Goal: Task Accomplishment & Management: Complete application form

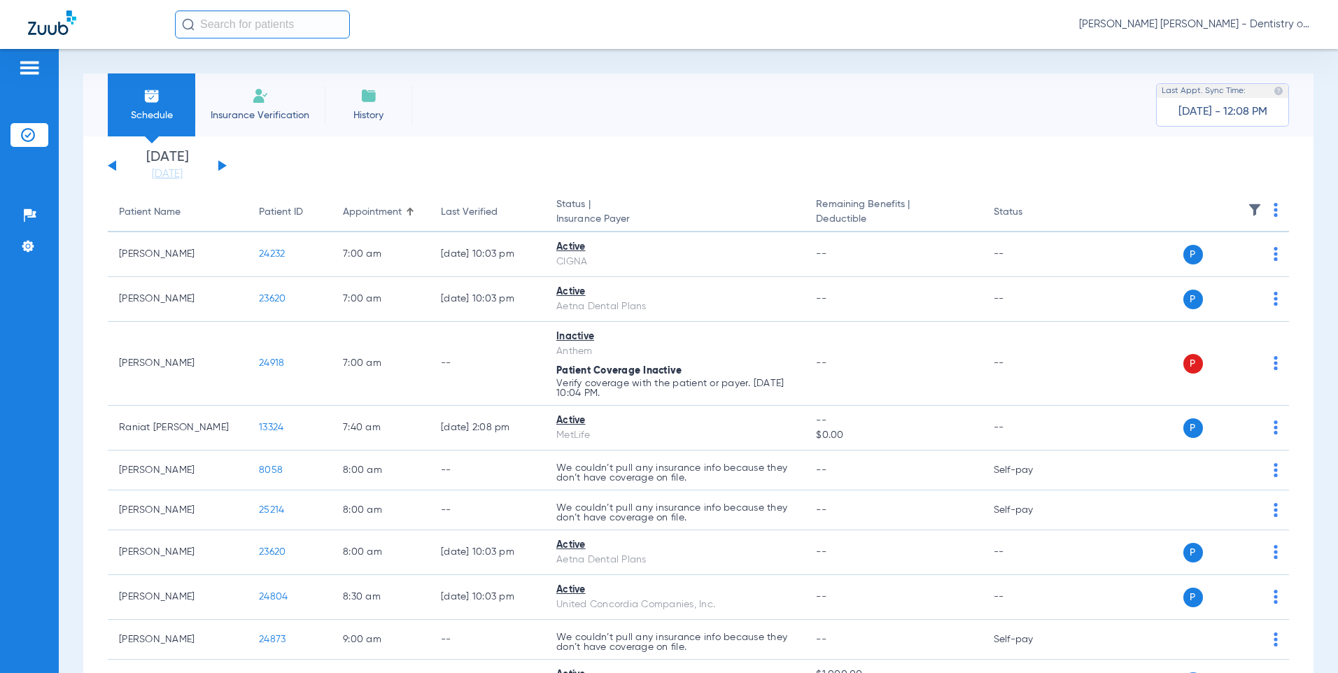
click at [219, 166] on button at bounding box center [222, 165] width 8 height 10
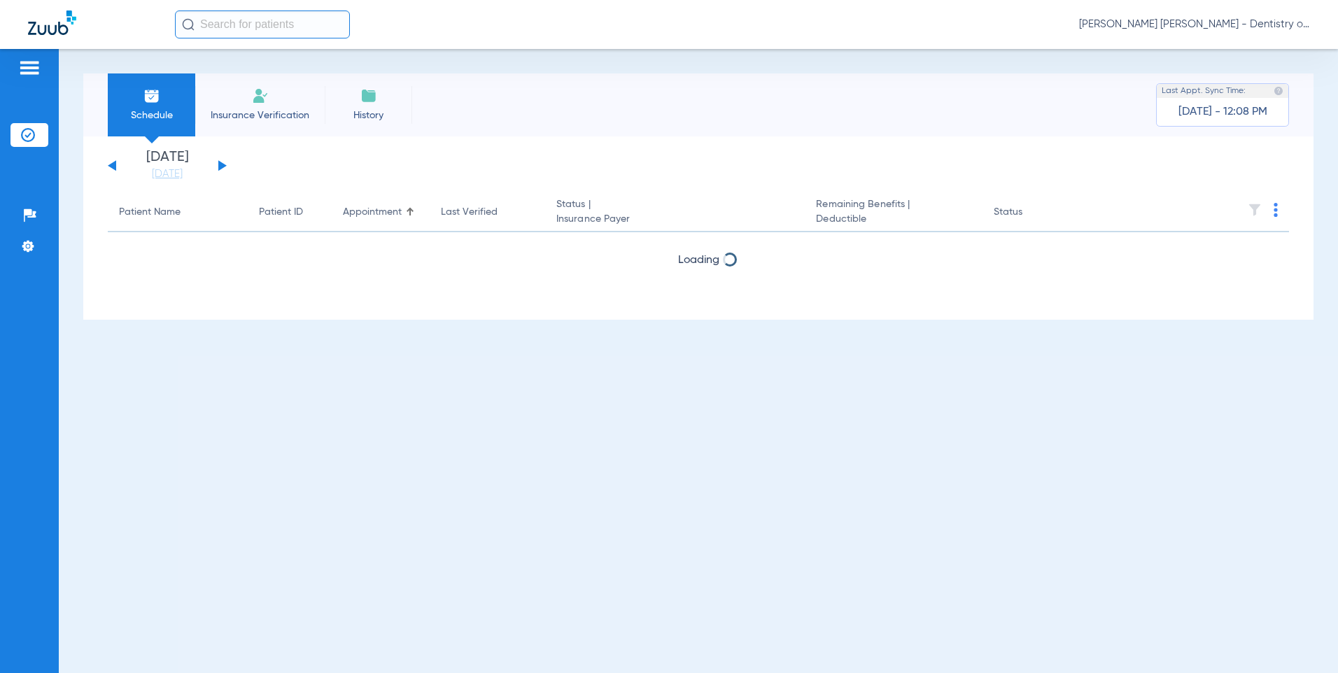
click at [219, 166] on button at bounding box center [222, 165] width 8 height 10
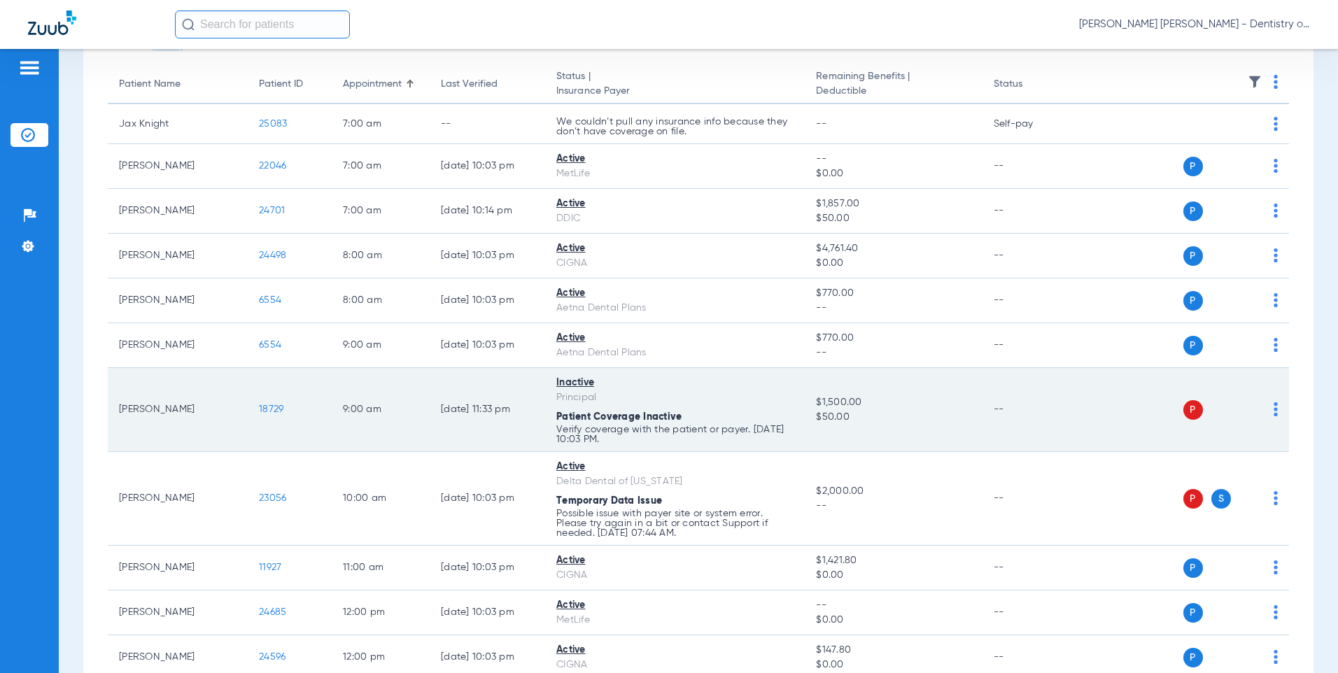
scroll to position [140, 0]
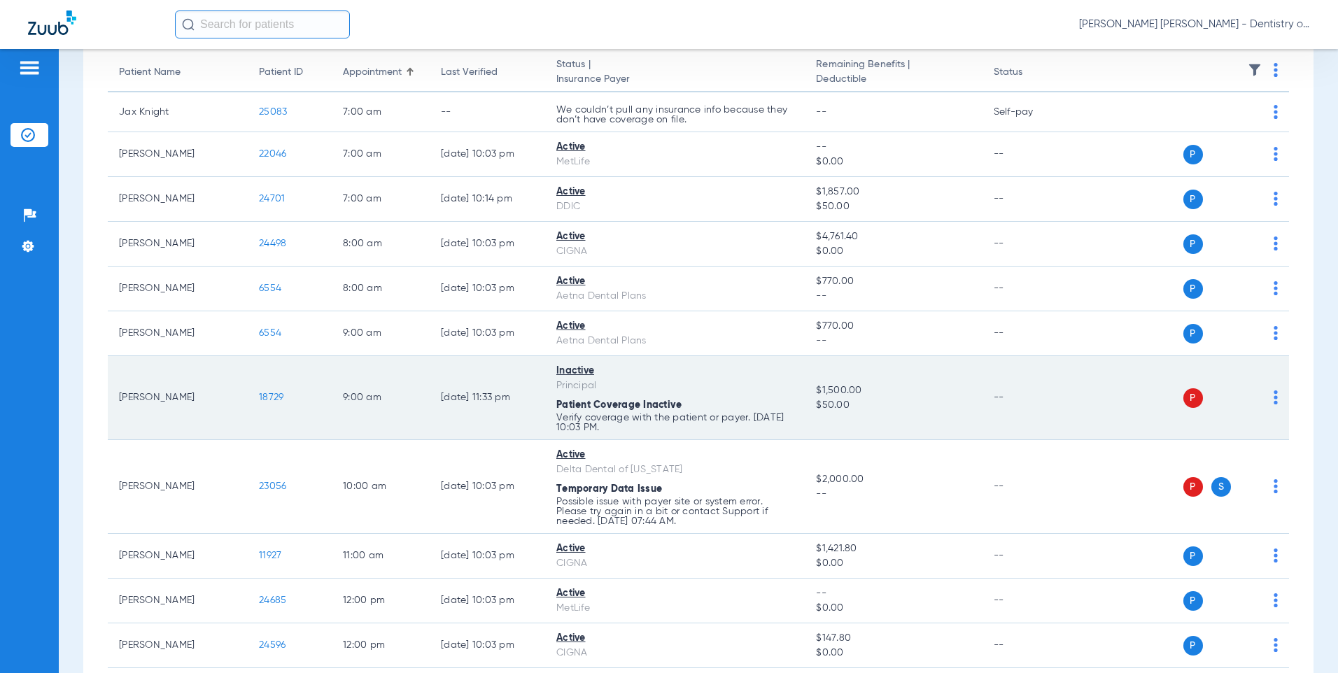
click at [270, 400] on span "18729" at bounding box center [271, 398] width 24 height 10
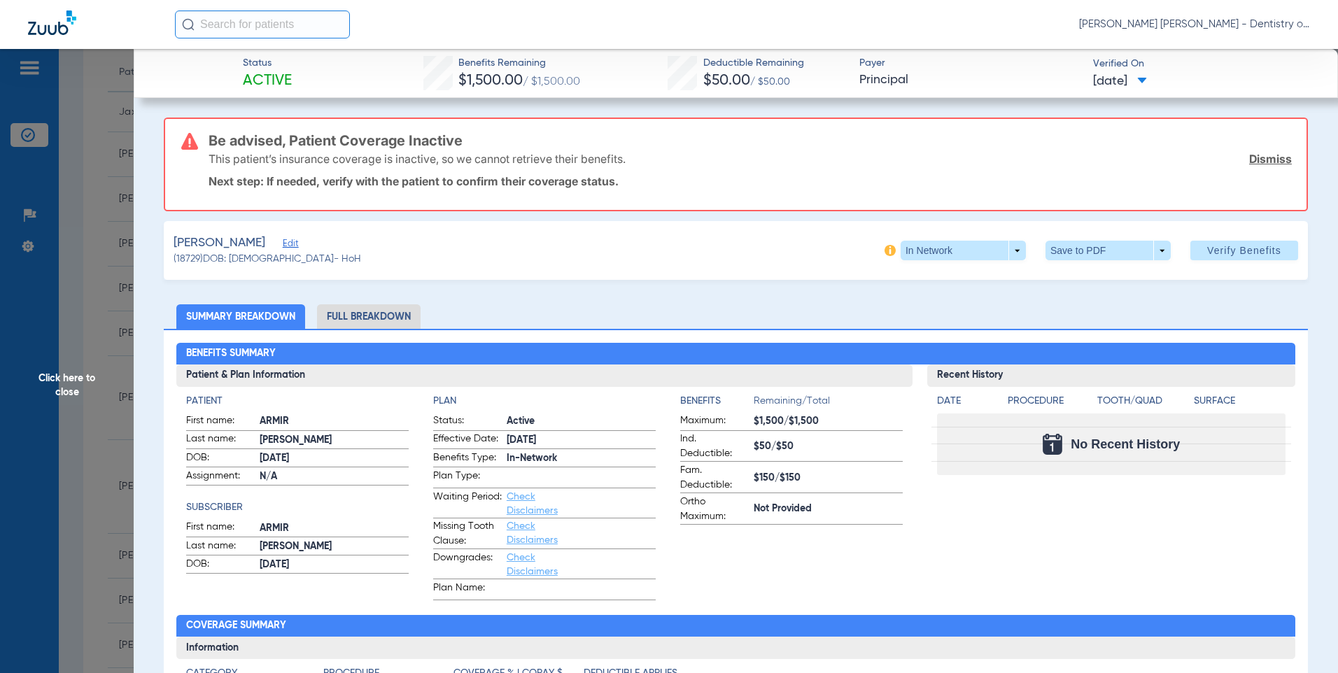
click at [106, 134] on span "Click here to close" at bounding box center [67, 385] width 134 height 673
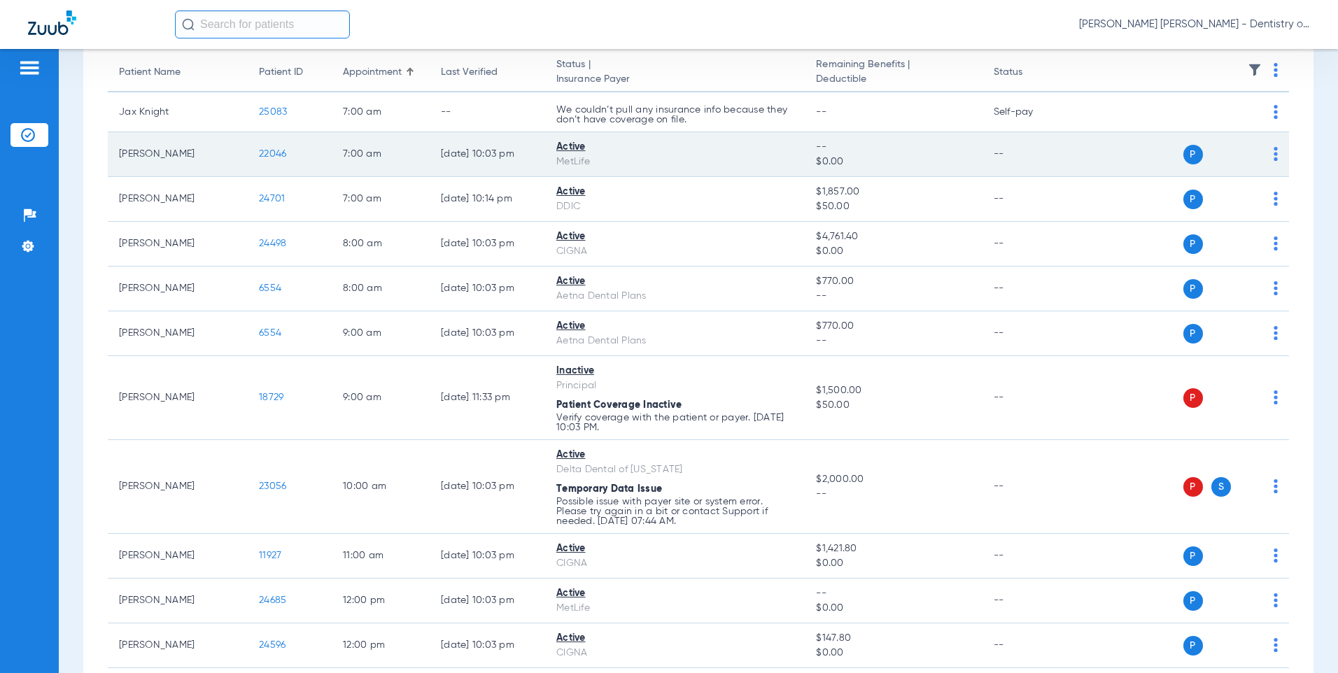
scroll to position [0, 0]
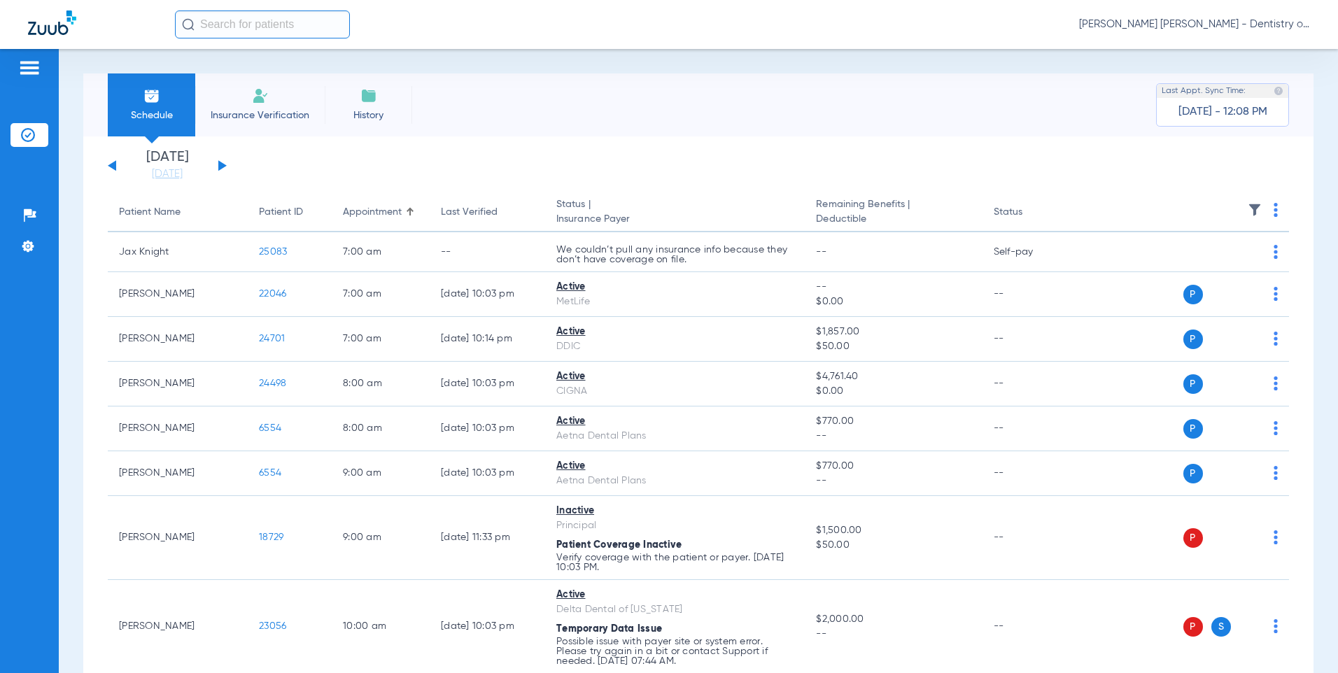
click at [265, 93] on img at bounding box center [260, 95] width 17 height 17
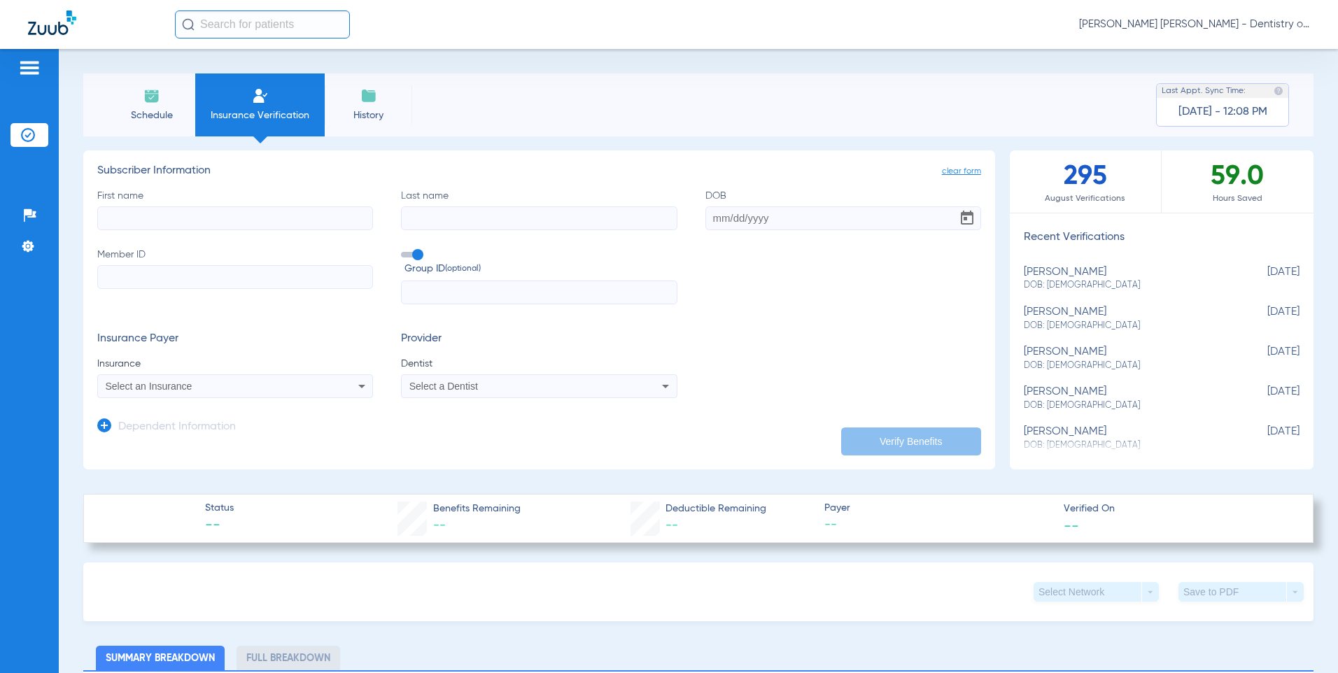
click at [278, 212] on input "First name" at bounding box center [235, 218] width 276 height 24
type input "[PERSON_NAME]"
type input "[DATE]"
click at [185, 276] on input "Member ID" at bounding box center [235, 277] width 276 height 24
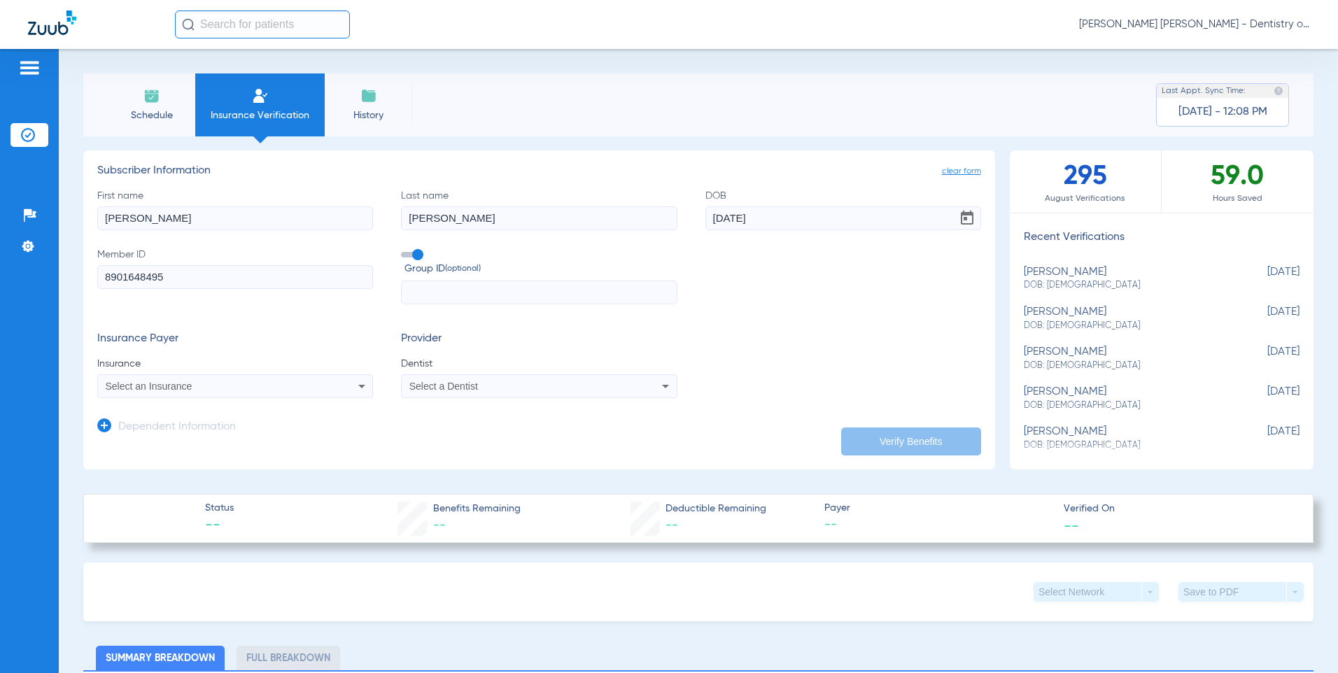
type input "8901648495"
click at [461, 298] on input "text" at bounding box center [539, 293] width 276 height 24
type input "O"
click at [353, 379] on icon at bounding box center [361, 386] width 17 height 17
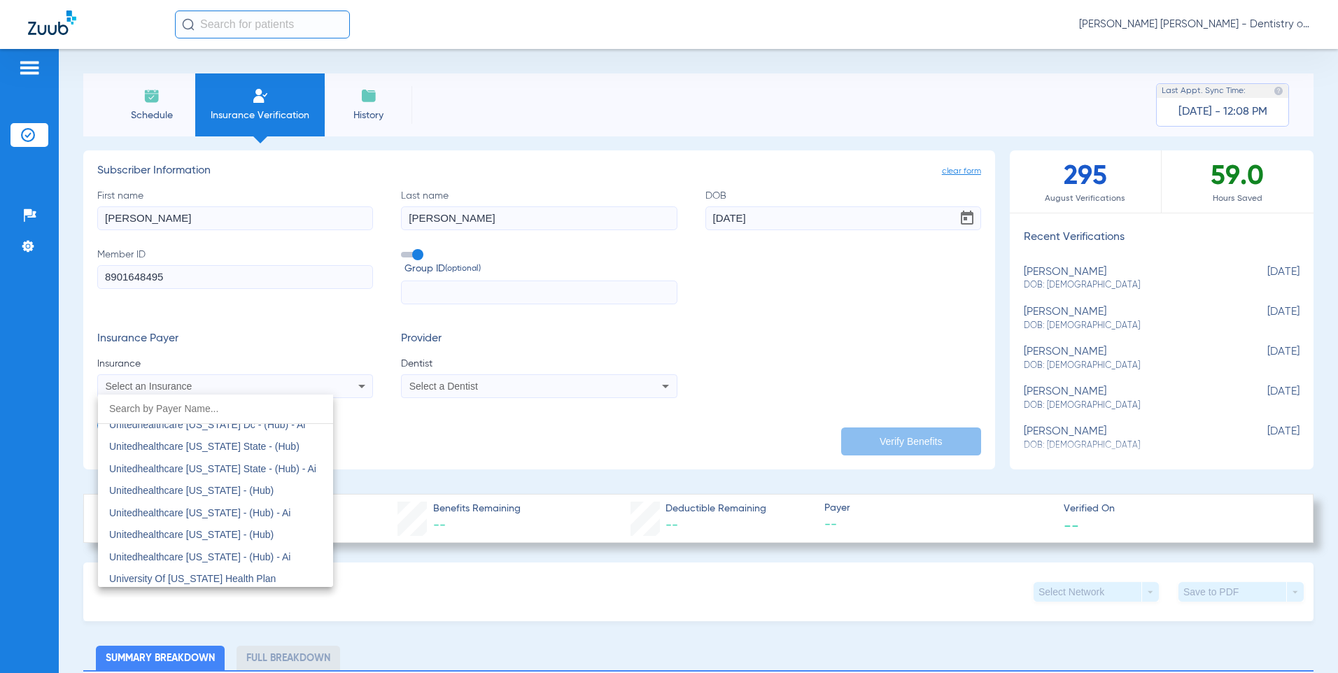
scroll to position [10420, 0]
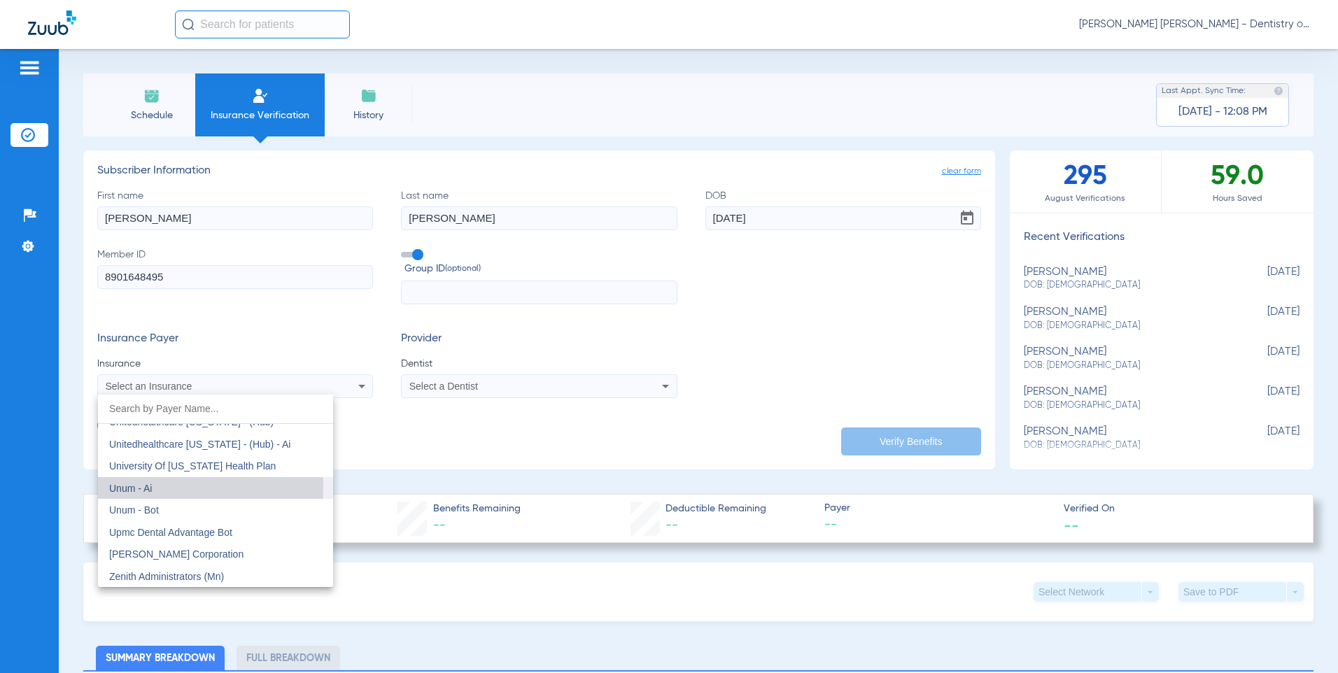
click at [134, 488] on span "Unum - Ai" at bounding box center [130, 488] width 43 height 11
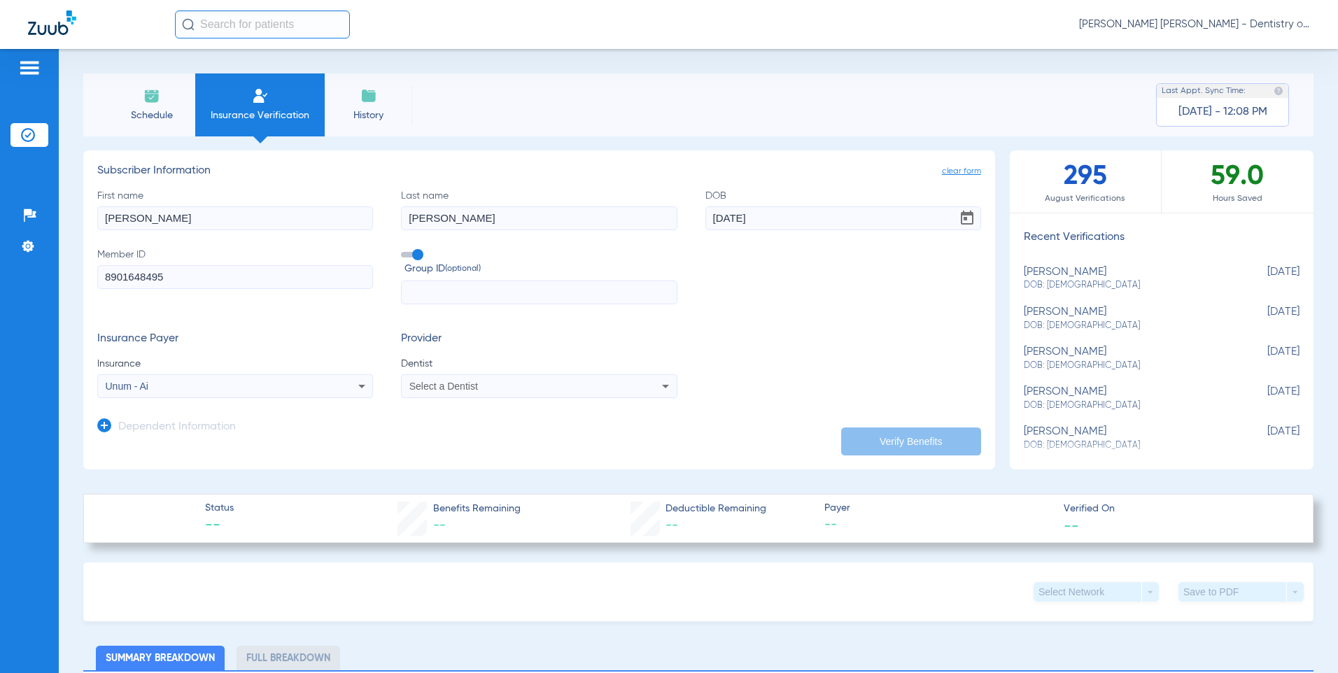
click at [567, 394] on div "Select a Dentist" at bounding box center [539, 386] width 274 height 17
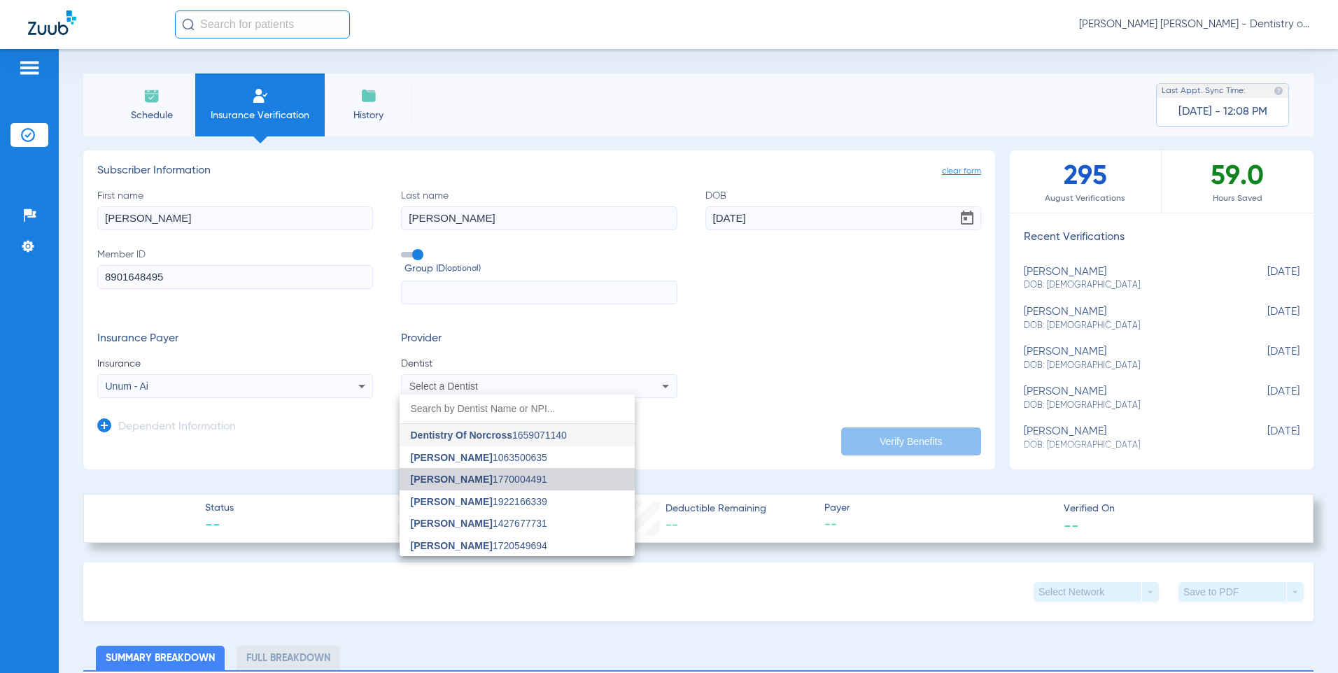
click at [503, 475] on span "[PERSON_NAME] 1770004491" at bounding box center [479, 480] width 136 height 10
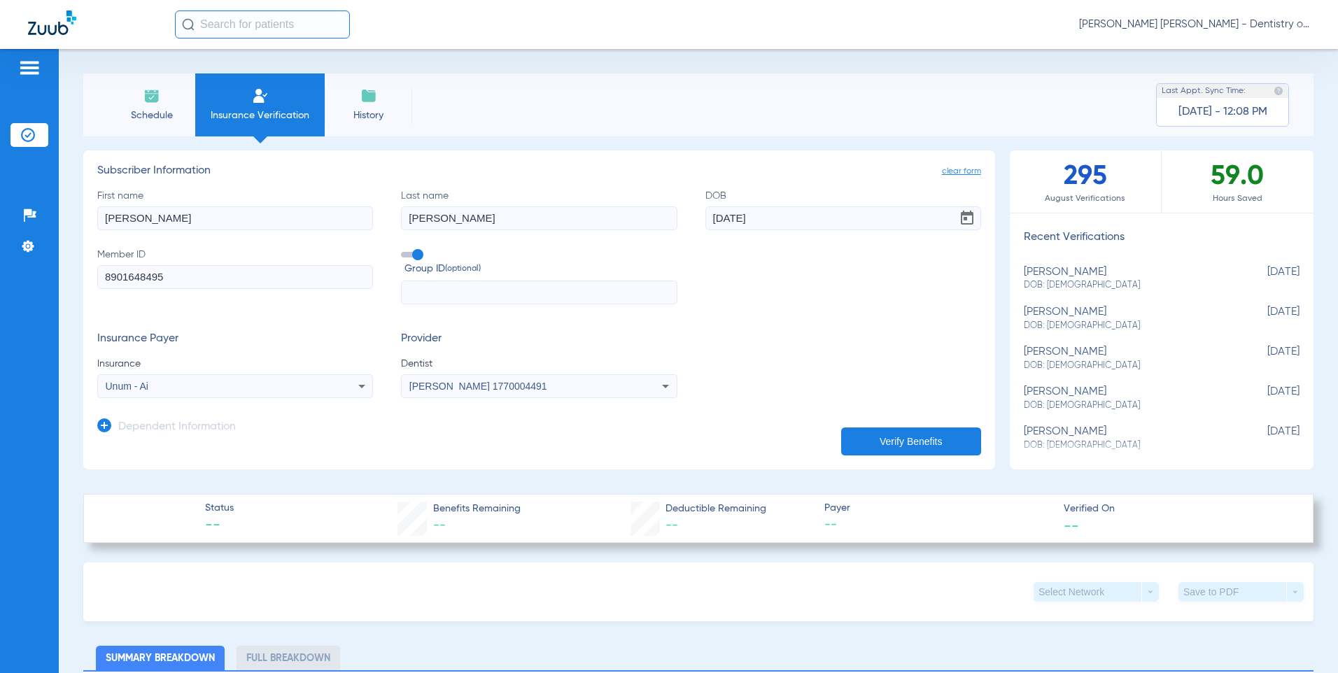
click at [926, 440] on button "Verify Benefits" at bounding box center [911, 442] width 140 height 28
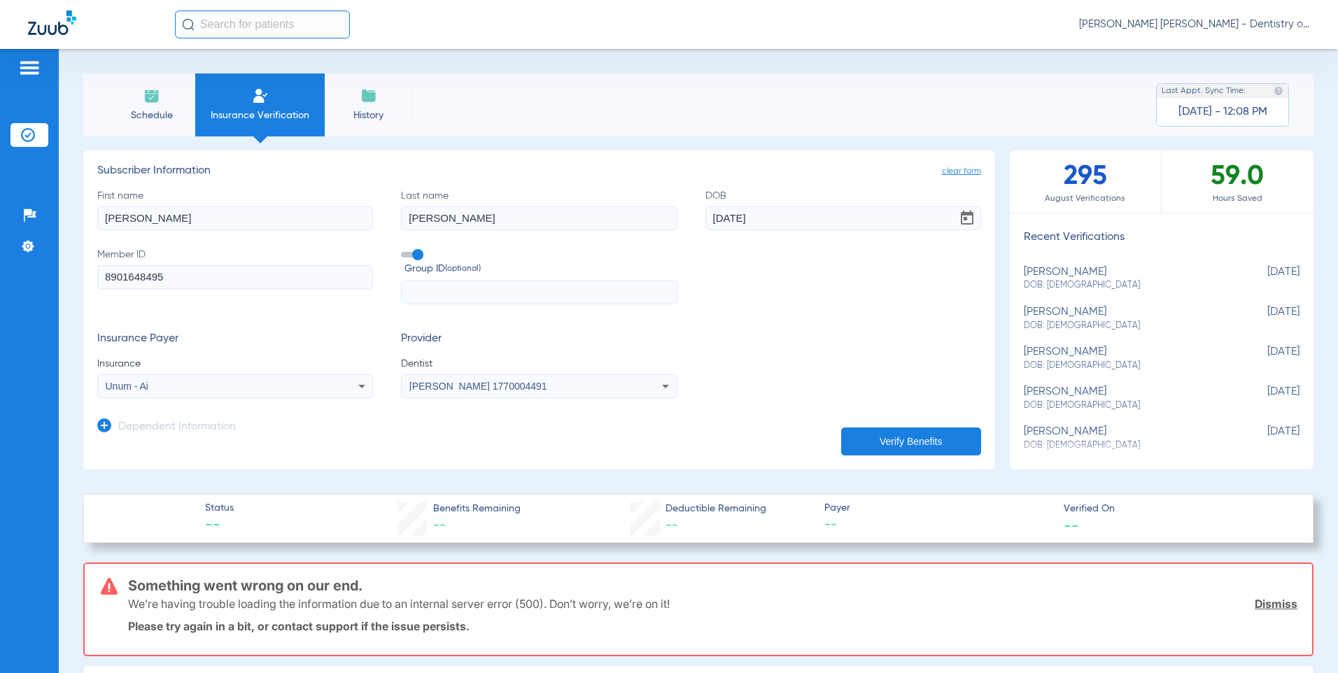
click at [209, 388] on div "Unum - Ai" at bounding box center [210, 386] width 208 height 10
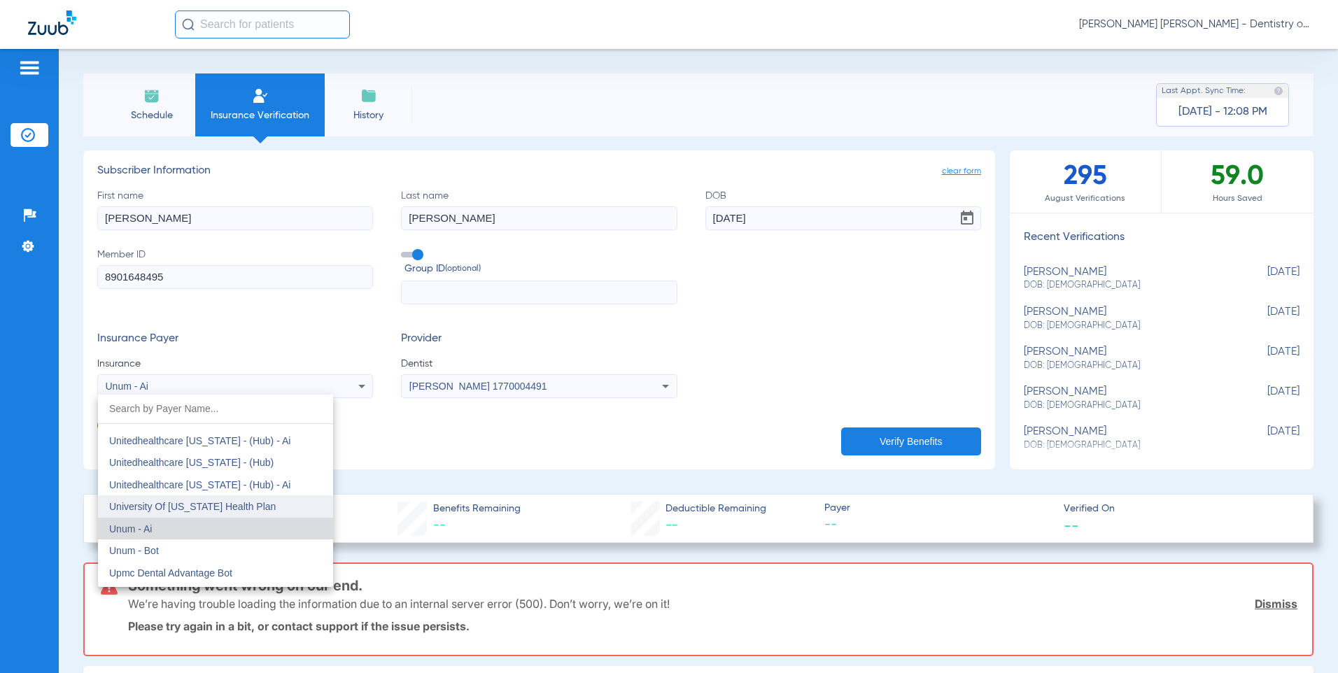
scroll to position [10402, 0]
click at [180, 519] on mat-option "Unum - Bot" at bounding box center [215, 528] width 235 height 22
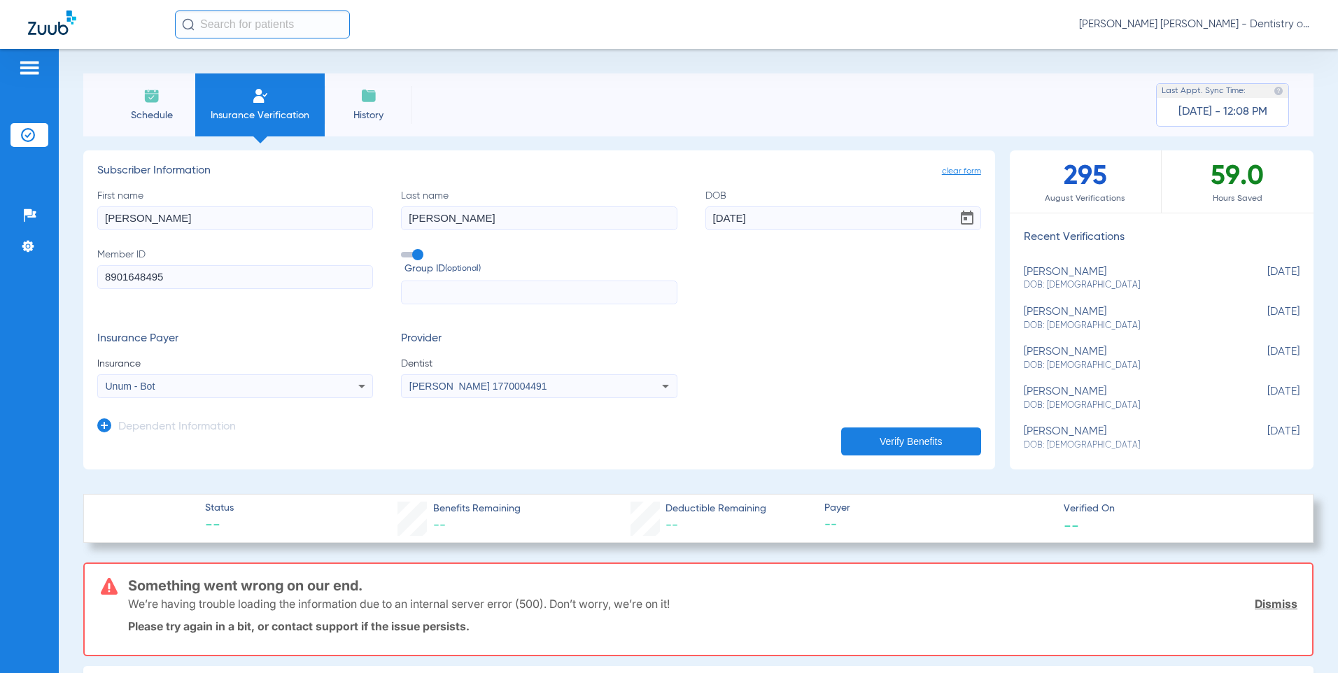
click at [902, 437] on button "Verify Benefits" at bounding box center [911, 442] width 140 height 28
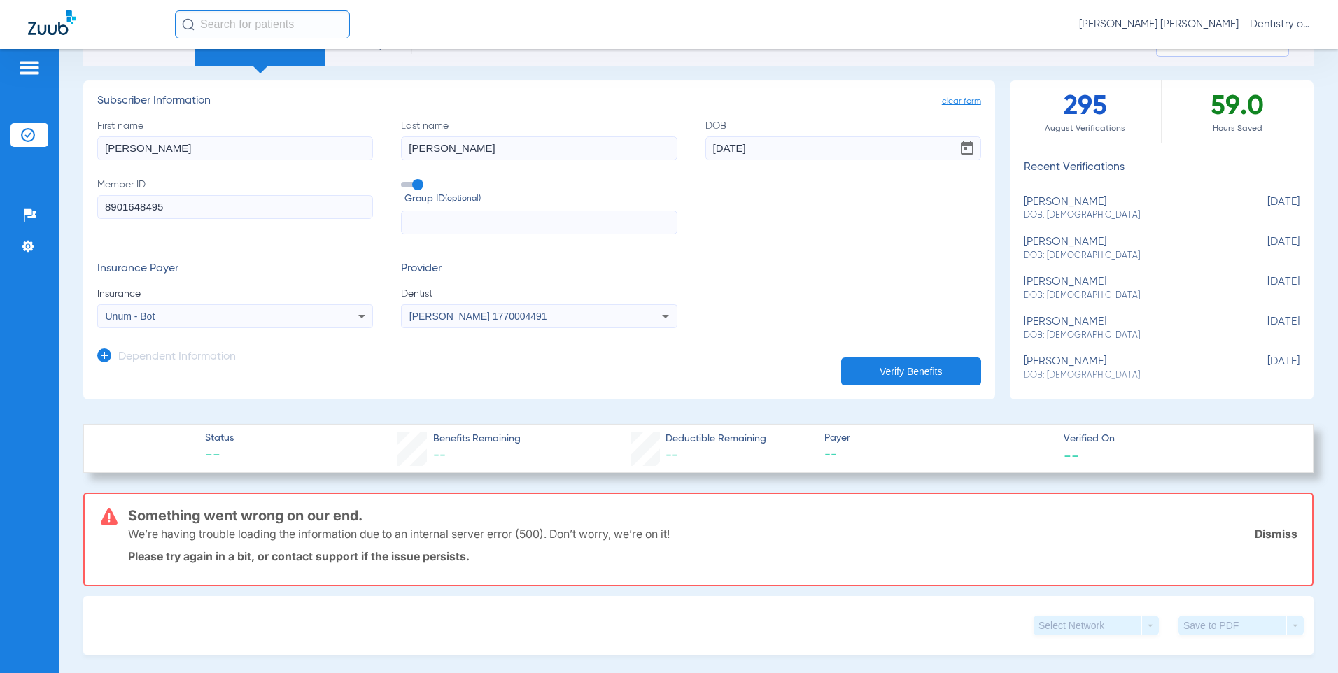
scroll to position [0, 0]
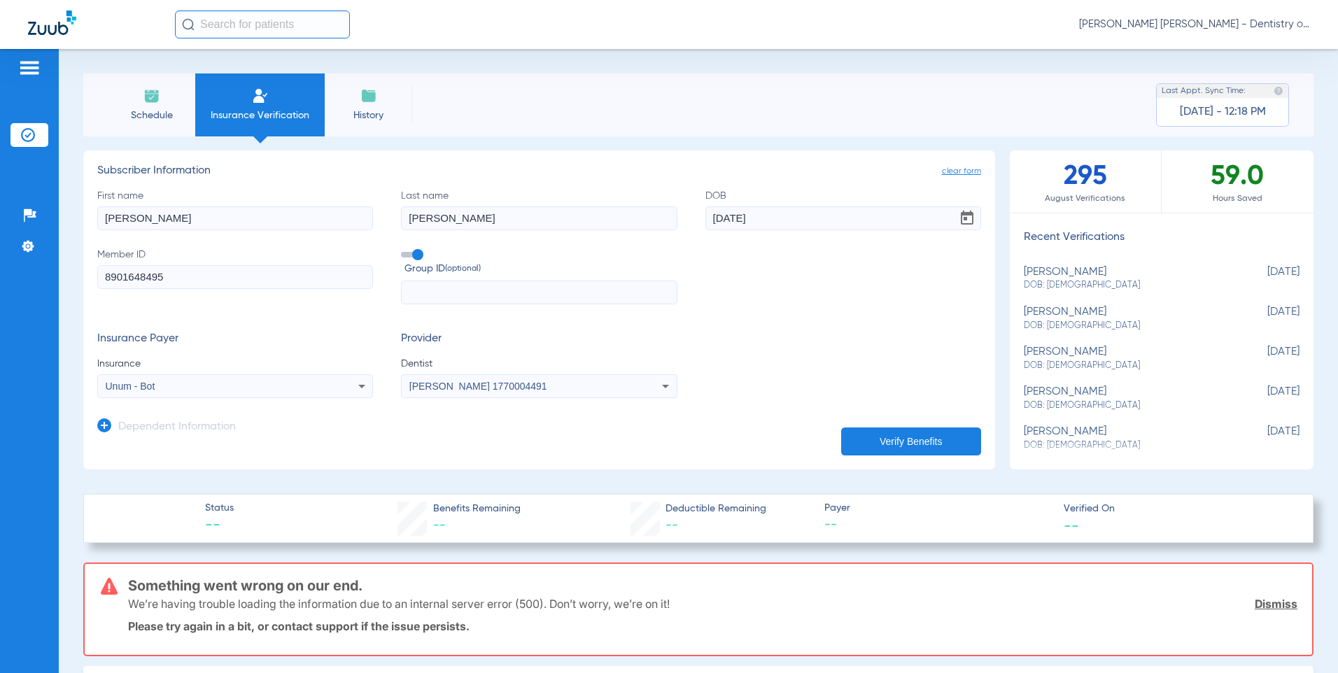
click at [360, 387] on icon at bounding box center [361, 386] width 7 height 3
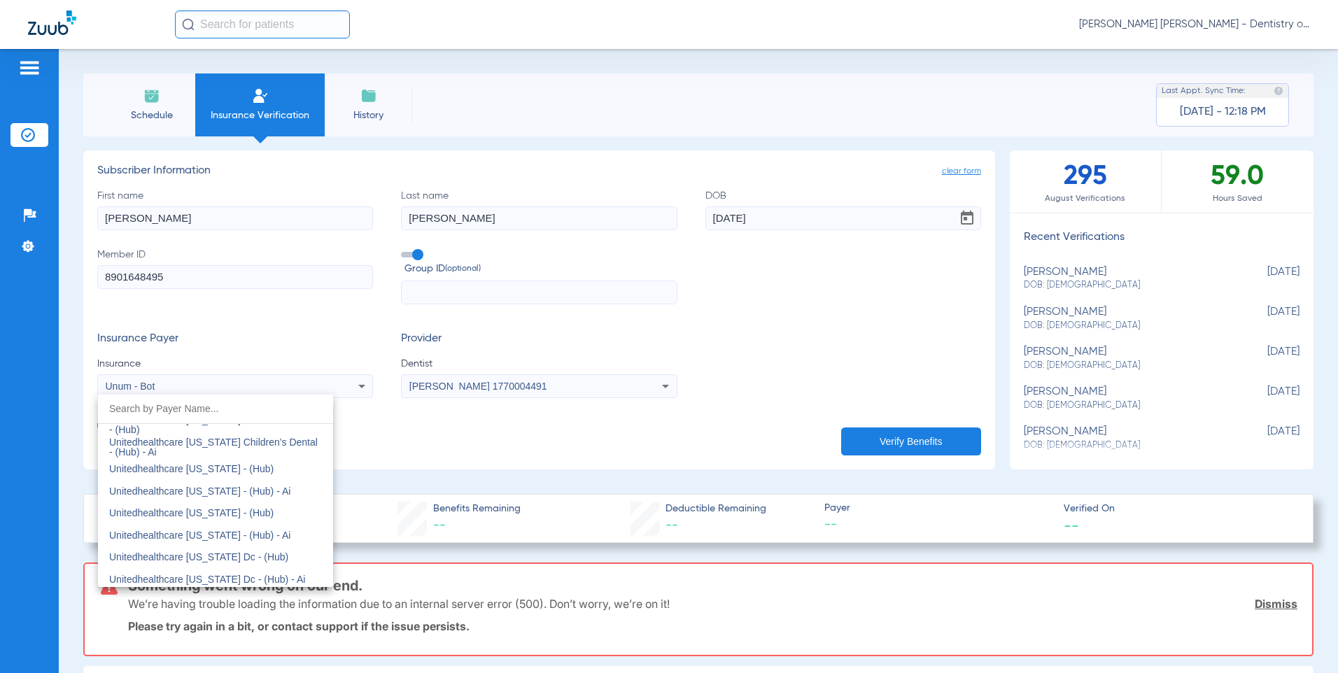
scroll to position [10144, 0]
